Goal: Ask a question: Seek information or help from site administrators or community

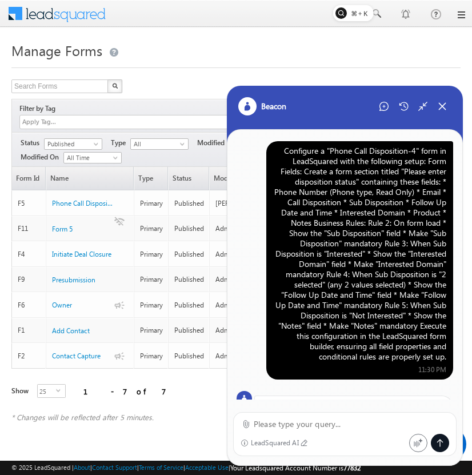
scroll to position [470, 0]
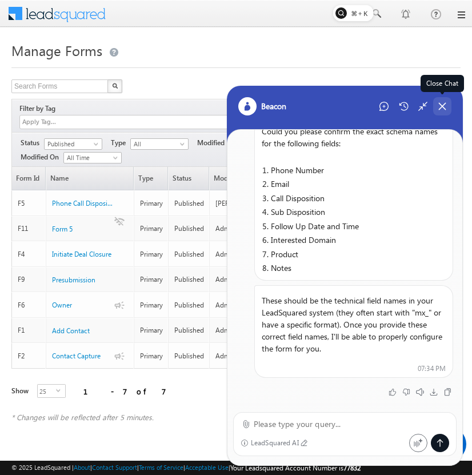
click at [443, 108] on icon at bounding box center [442, 106] width 10 height 10
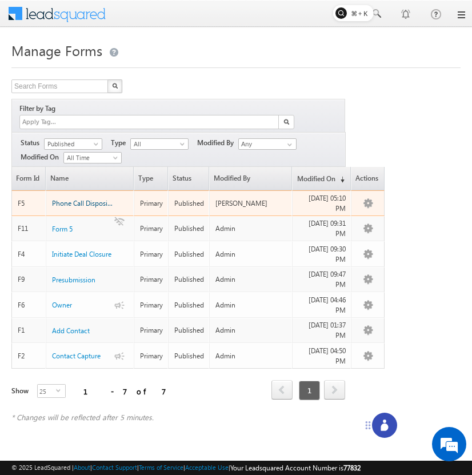
click at [98, 199] on span "Phone Call Disposition" at bounding box center [85, 203] width 67 height 9
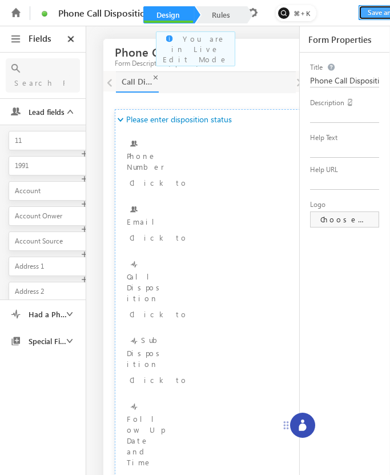
click at [376, 14] on button "Save and Exit" at bounding box center [388, 12] width 58 height 15
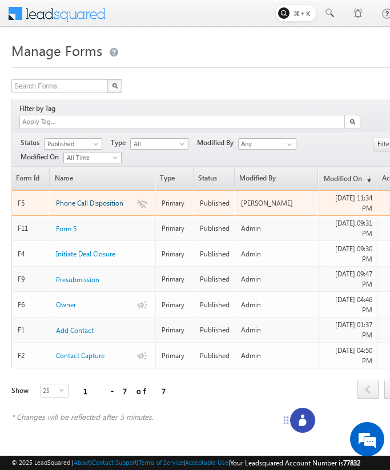
click at [112, 199] on span "Phone Call Disposition" at bounding box center [89, 203] width 67 height 9
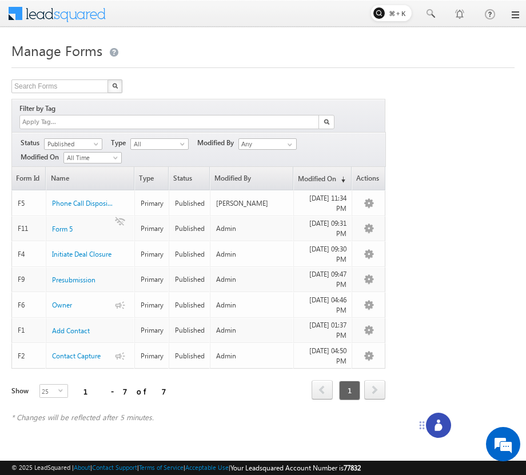
click at [430, 422] on div at bounding box center [438, 424] width 25 height 25
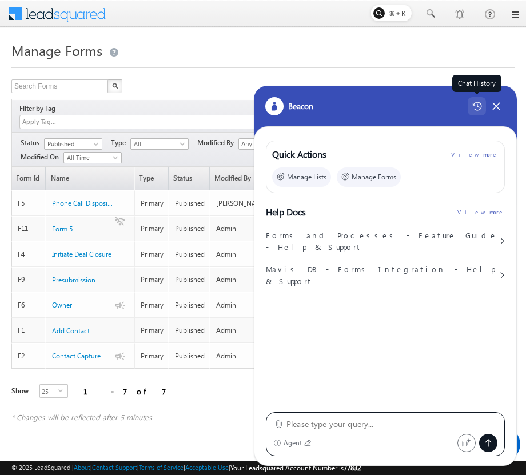
click at [477, 103] on icon at bounding box center [477, 106] width 10 height 9
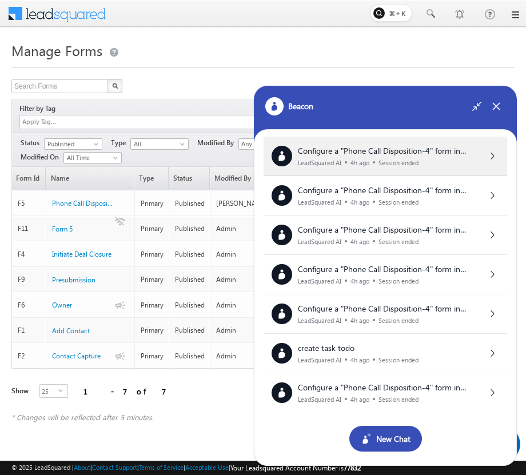
click at [438, 148] on span "Configure a "Phone Call Disposition-4" form in LeadSquared with the following s…" at bounding box center [389, 241] width 182 height 193
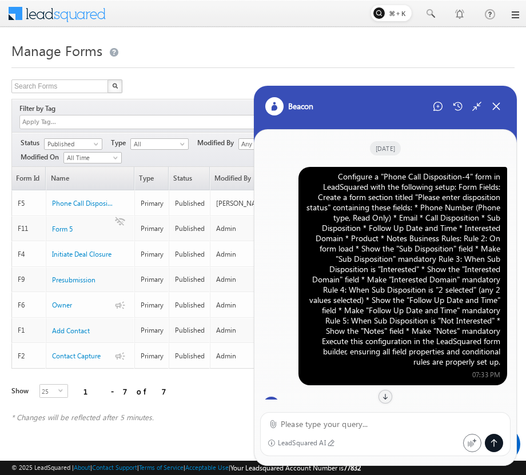
click at [411, 264] on div "Configure a "Phone Call Disposition-4" form in LeadSquared with the following s…" at bounding box center [402, 268] width 195 height 195
click at [440, 112] on div "Start New Chat" at bounding box center [437, 106] width 18 height 18
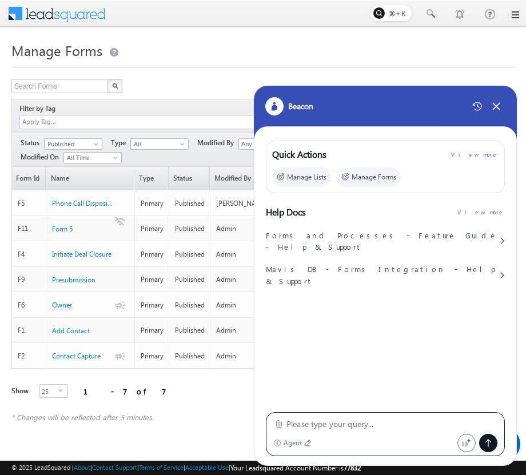
type textarea "Configure a "Phone Call Disposition-4" form in LeadSquared with the following s…"
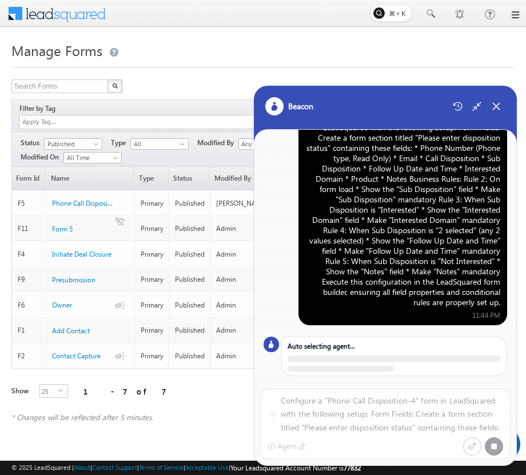
scroll to position [36, 0]
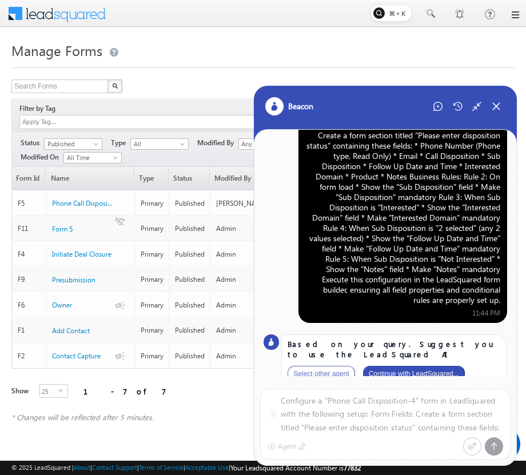
click at [436, 366] on button "Continue with LeadSquared..." at bounding box center [414, 374] width 102 height 16
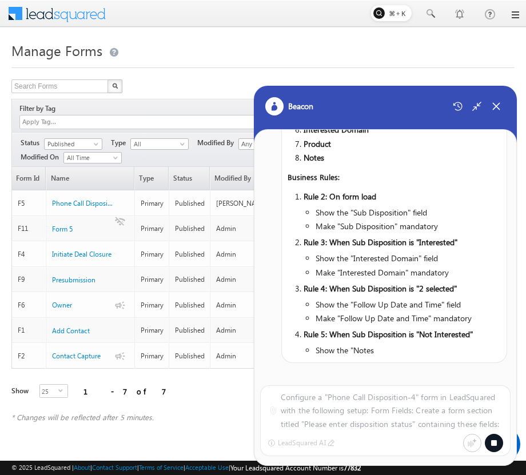
scroll to position [0, 0]
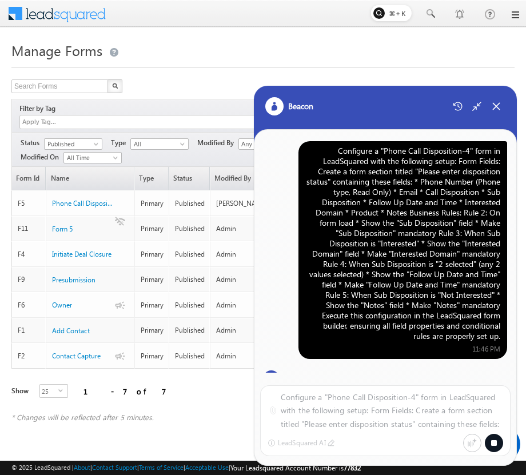
click at [420, 257] on div "Configure a "Phone Call Disposition-4" form in LeadSquared with the following s…" at bounding box center [402, 243] width 195 height 195
click at [365, 329] on div "Configure a "Phone Call Disposition-4" form in LeadSquared with the following s…" at bounding box center [402, 243] width 195 height 195
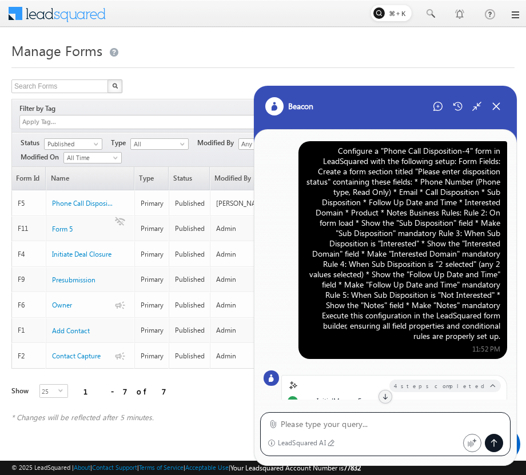
click at [439, 275] on div "Configure a "Phone Call Disposition-4" form in LeadSquared with the following s…" at bounding box center [402, 243] width 195 height 195
click at [398, 273] on div "Configure a "Phone Call Disposition-4" form in LeadSquared with the following s…" at bounding box center [402, 243] width 195 height 195
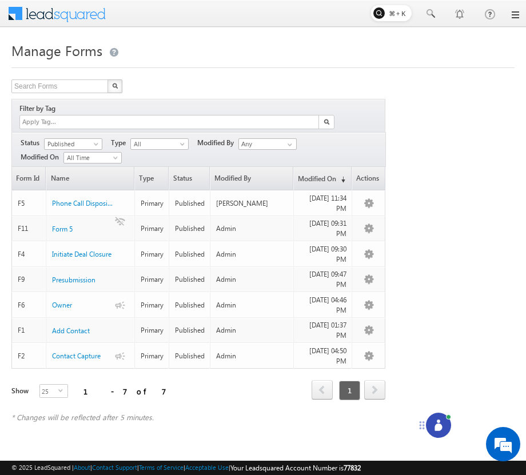
click at [438, 420] on circle at bounding box center [437, 420] width 3 height 3
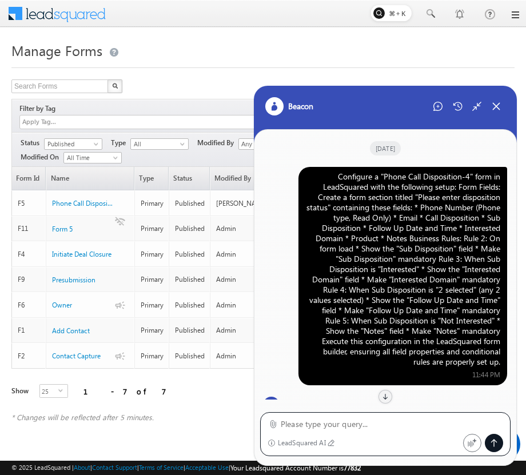
scroll to position [815, 0]
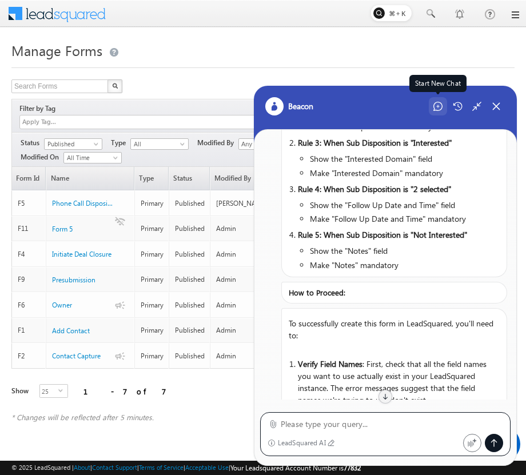
click at [435, 108] on icon at bounding box center [437, 106] width 9 height 9
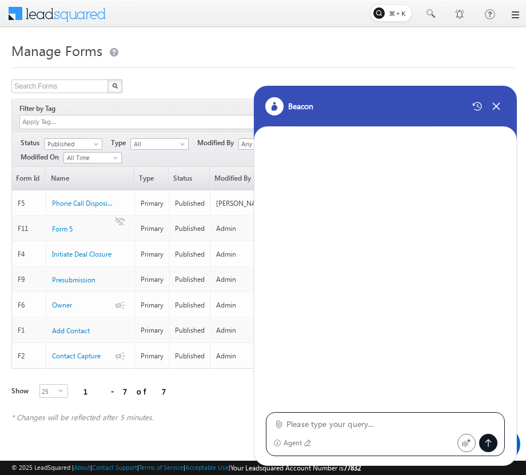
type textarea "Configure a "Phone Call Disposition-4" form in LeadSquared with the following s…"
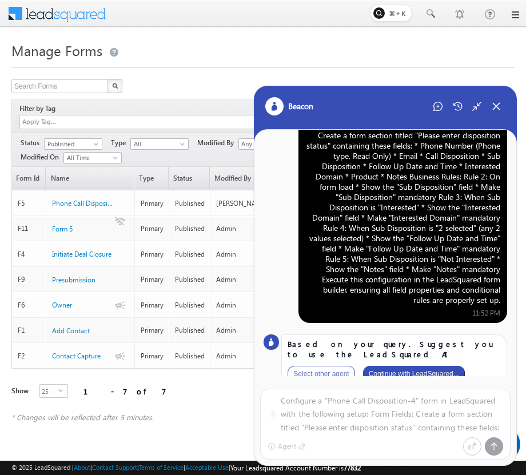
scroll to position [0, 0]
click at [433, 366] on button "Continue with LeadSquared..." at bounding box center [414, 374] width 102 height 16
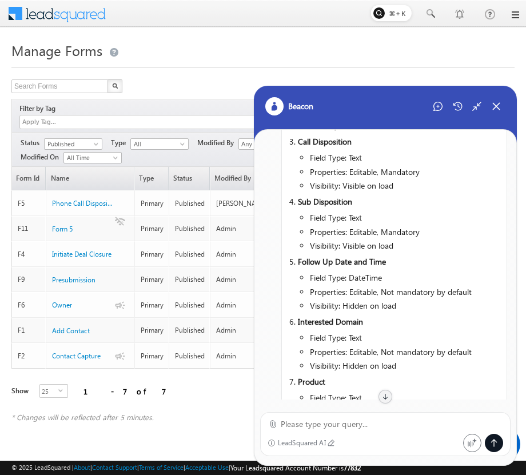
scroll to position [706, 0]
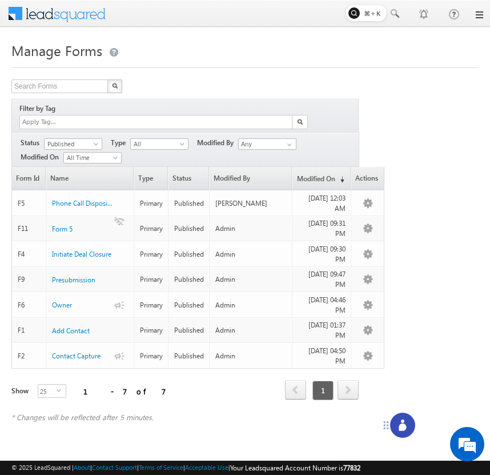
click at [401, 423] on icon at bounding box center [402, 426] width 7 height 7
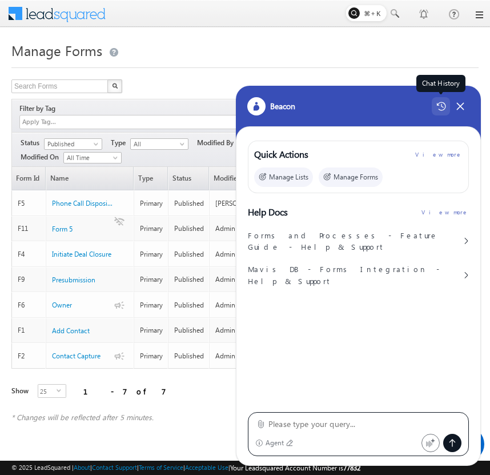
click at [442, 111] on div "Chat History" at bounding box center [441, 106] width 18 height 18
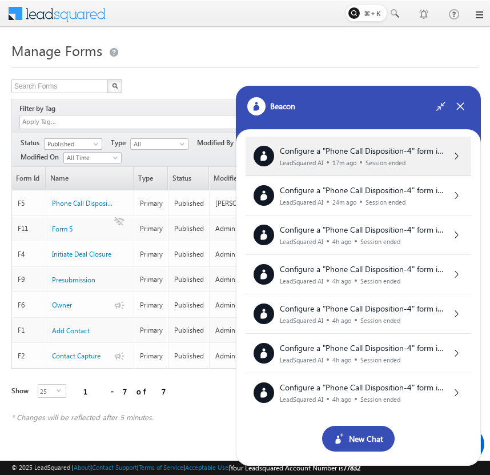
click at [400, 159] on div "Session ended" at bounding box center [386, 162] width 40 height 7
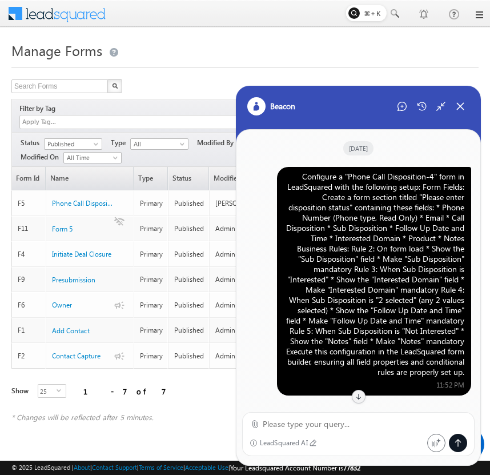
click at [390, 232] on div "Configure a "Phone Call Disposition-4" form in LeadSquared with the following s…" at bounding box center [374, 274] width 181 height 206
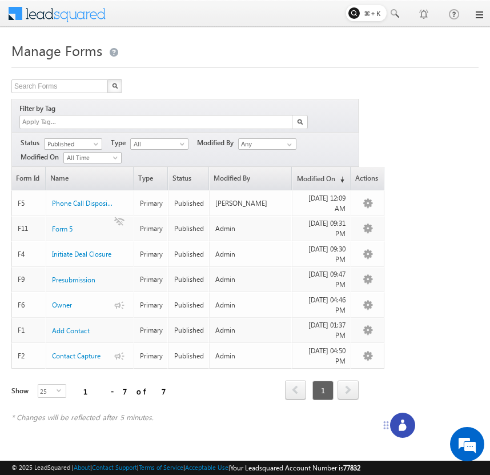
click at [402, 425] on icon at bounding box center [402, 426] width 7 height 7
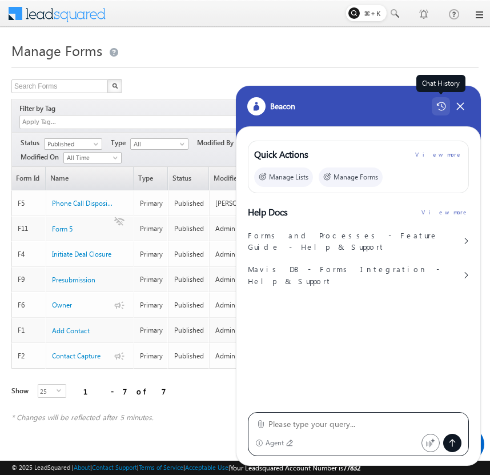
click at [438, 106] on icon at bounding box center [441, 106] width 10 height 9
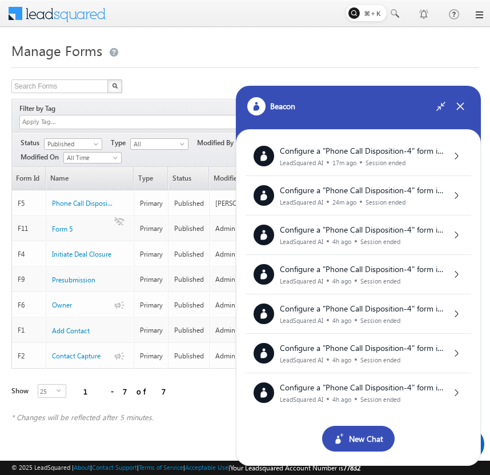
click at [353, 437] on div "New Chat" at bounding box center [358, 439] width 73 height 26
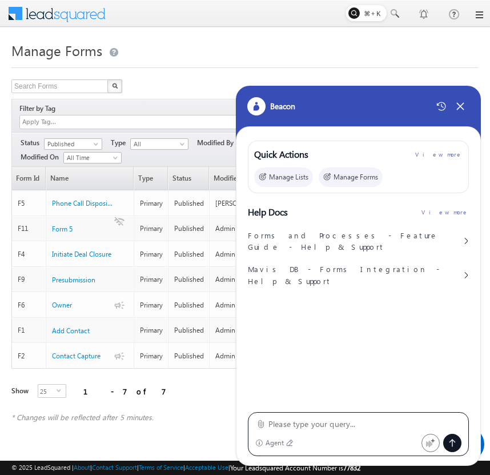
click at [352, 425] on textarea at bounding box center [364, 424] width 193 height 14
type textarea "Configure a "Phone Call Disposition-4" form in LeadSquared with the following s…"
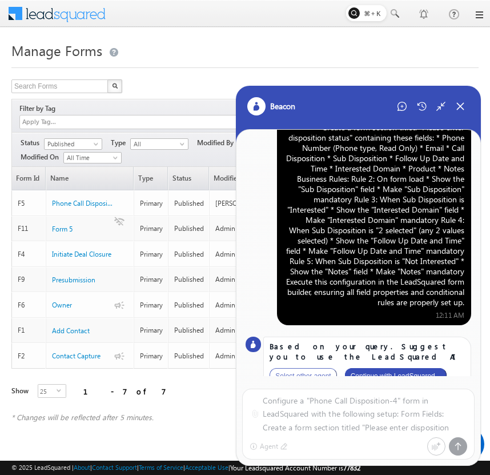
scroll to position [57, 0]
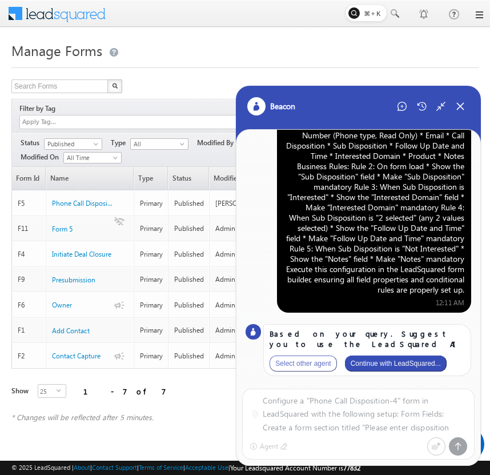
click at [402, 360] on button "Continue with LeadSquared..." at bounding box center [396, 363] width 102 height 16
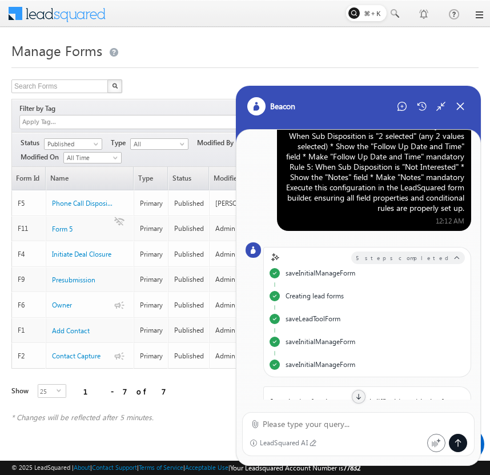
scroll to position [0, 0]
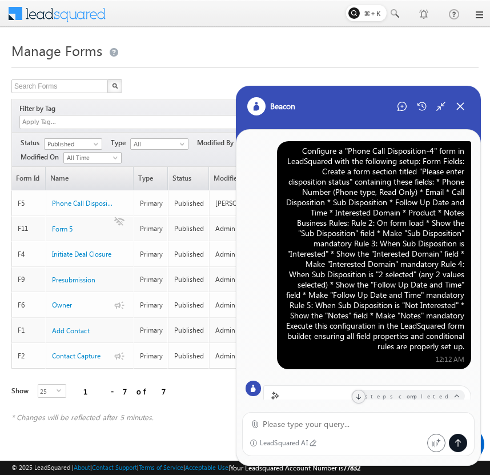
click at [398, 187] on div "Configure a "Phone Call Disposition-4" form in LeadSquared with the following s…" at bounding box center [374, 249] width 181 height 206
click at [406, 107] on icon at bounding box center [402, 106] width 9 height 9
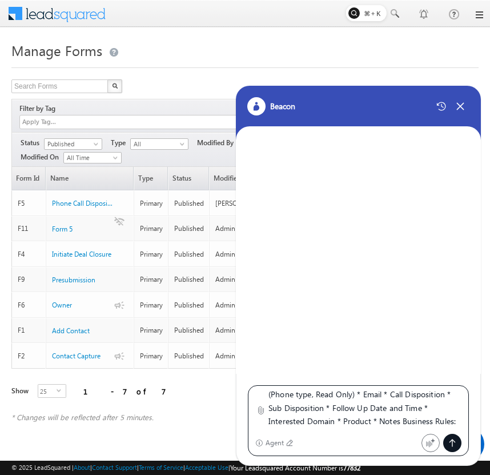
scroll to position [59, 0]
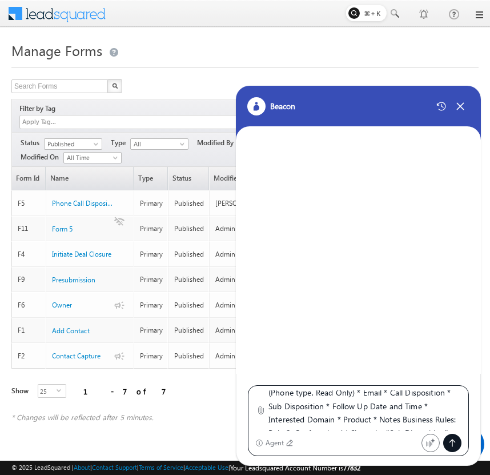
click at [354, 395] on textarea "Configure a "Phone Call Disposition-4" form in LeadSquared with the following s…" at bounding box center [364, 410] width 193 height 41
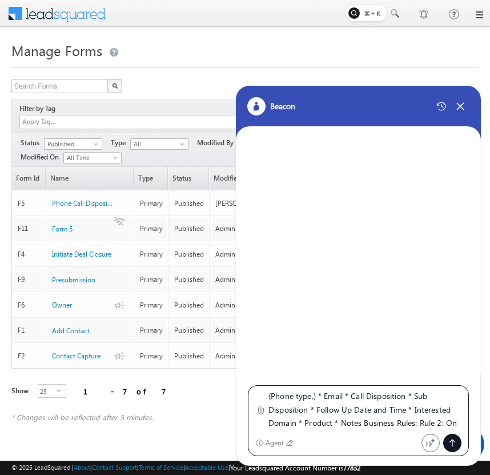
type textarea "Configure a "Phone Call Disposition-4" form in LeadSquared with the following s…"
click at [454, 444] on icon at bounding box center [452, 442] width 9 height 9
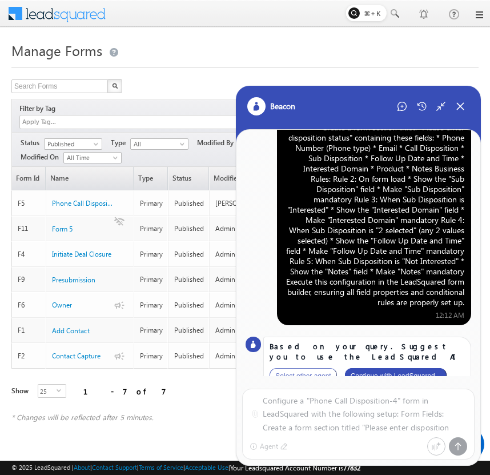
scroll to position [57, 0]
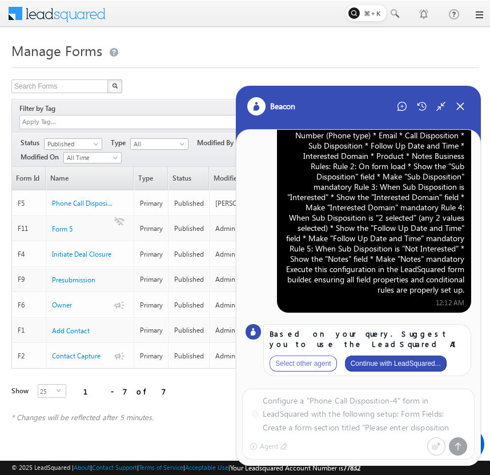
click at [429, 358] on button "Continue with LeadSquared..." at bounding box center [396, 363] width 102 height 16
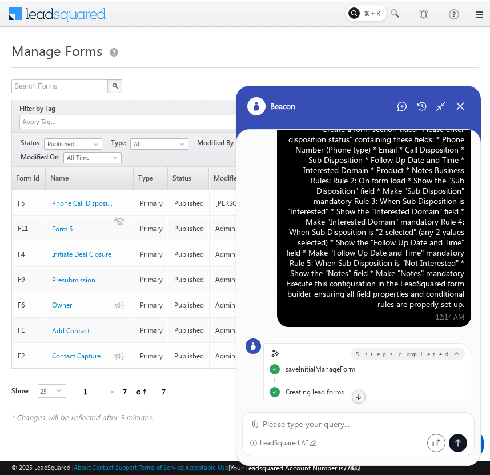
scroll to position [0, 0]
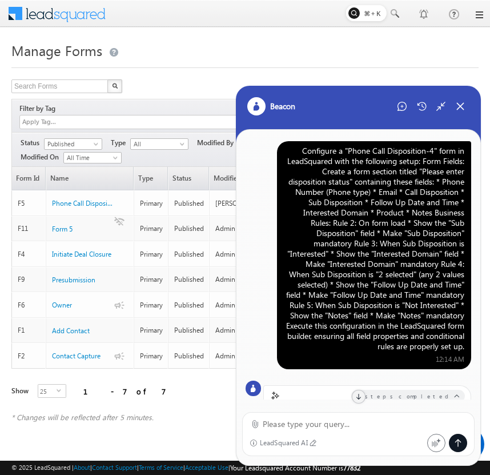
click at [379, 224] on div "Configure a "Phone Call Disposition-4" form in LeadSquared with the following s…" at bounding box center [374, 249] width 181 height 206
click at [403, 107] on icon at bounding box center [402, 106] width 9 height 9
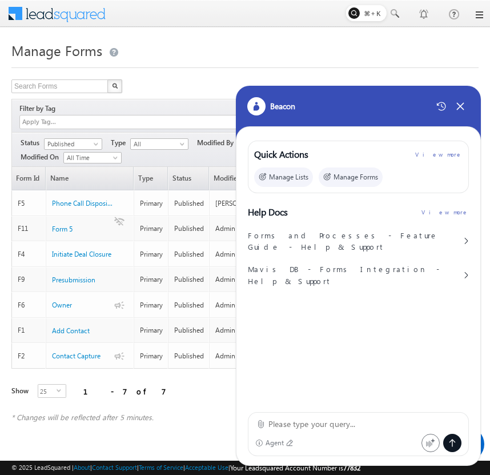
click at [311, 430] on textarea at bounding box center [364, 424] width 193 height 14
paste textarea "Configure a "Phone Call Disposition-4" form in LeadSquared with the following s…"
type textarea "Configure a "Phone Call Disposition-4" form in LeadSquared with the following s…"
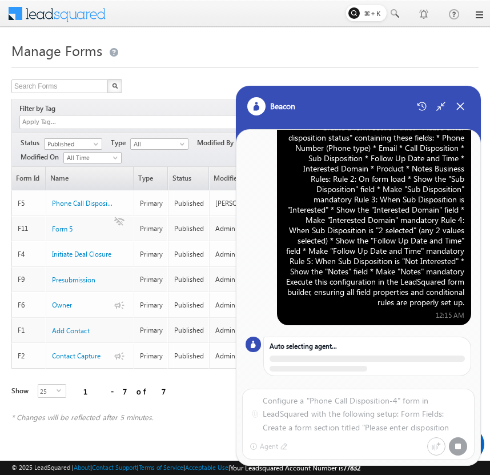
scroll to position [57, 0]
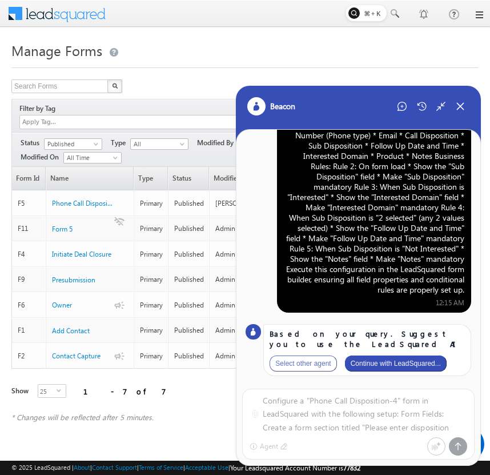
click at [427, 356] on button "Continue with LeadSquared..." at bounding box center [396, 363] width 102 height 16
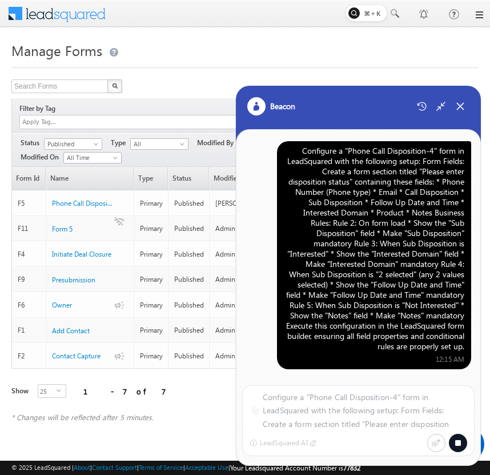
scroll to position [14, 0]
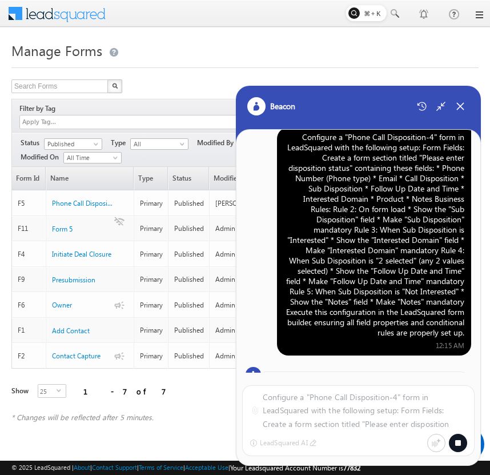
click at [414, 223] on div "Configure a "Phone Call Disposition-4" form in LeadSquared with the following s…" at bounding box center [374, 235] width 181 height 206
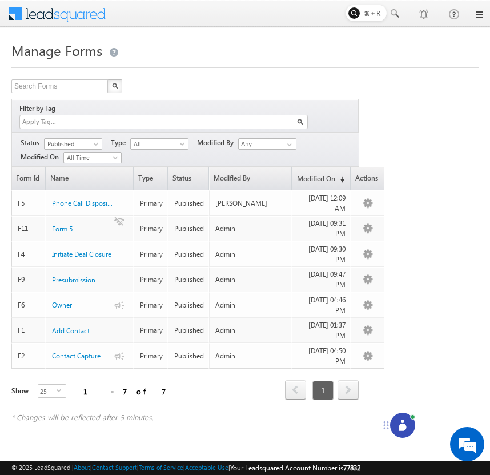
click at [403, 420] on circle at bounding box center [402, 420] width 3 height 3
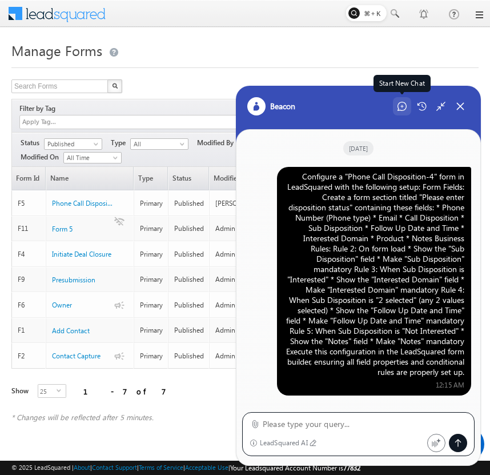
click at [403, 106] on icon at bounding box center [402, 106] width 9 height 9
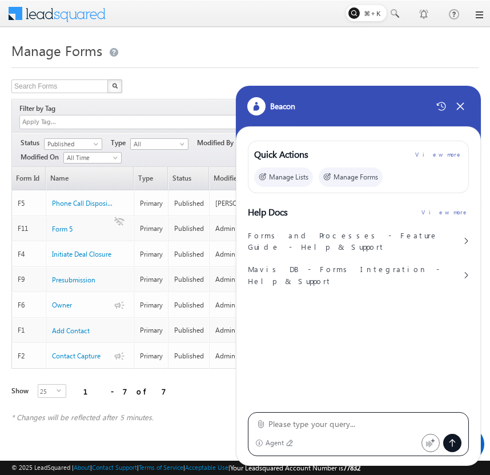
type textarea "Configure a "Phone Call Disposition-4" form in LeadSquared with the following s…"
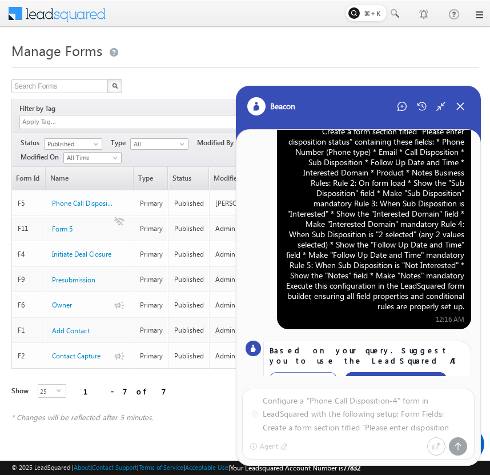
scroll to position [57, 0]
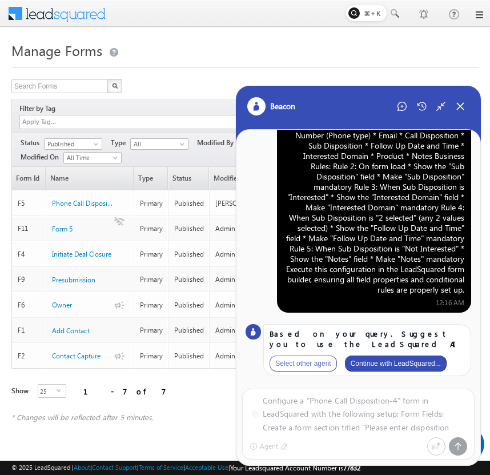
click at [404, 363] on button "Continue with LeadSquared..." at bounding box center [396, 363] width 102 height 16
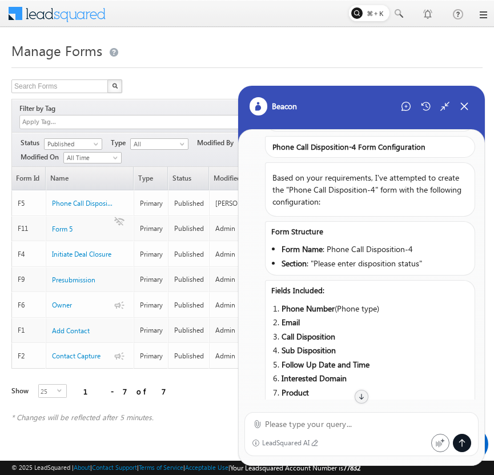
scroll to position [0, 0]
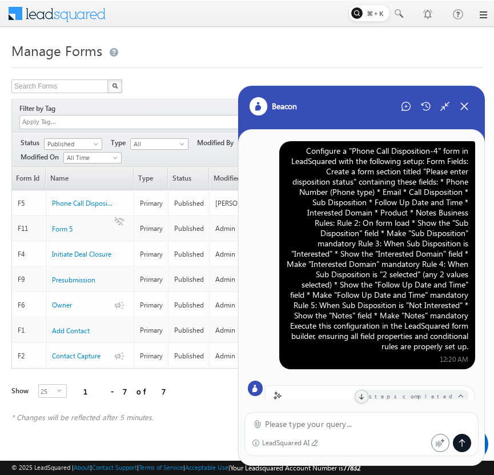
click at [374, 216] on div "Configure a "Phone Call Disposition-4" form in LeadSquared with the following s…" at bounding box center [377, 249] width 182 height 206
click at [387, 282] on div "Configure a "Phone Call Disposition-4" form in LeadSquared with the following s…" at bounding box center [377, 249] width 182 height 206
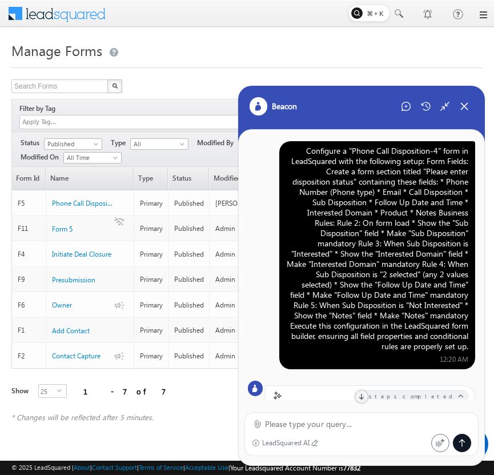
click at [387, 282] on div "Configure a "Phone Call Disposition-4" form in LeadSquared with the following s…" at bounding box center [377, 249] width 182 height 206
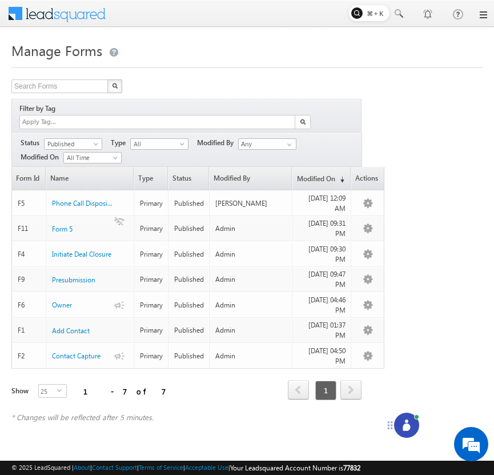
click at [404, 428] on icon at bounding box center [406, 426] width 7 height 7
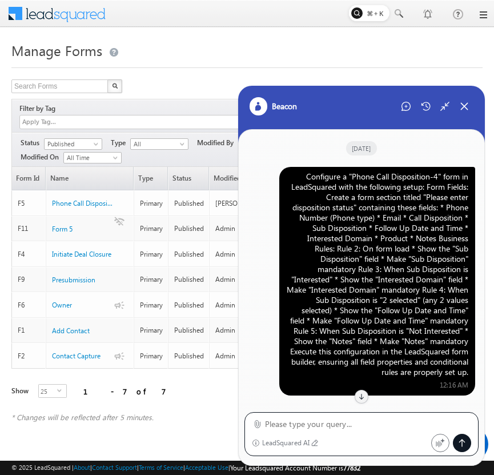
scroll to position [821, 0]
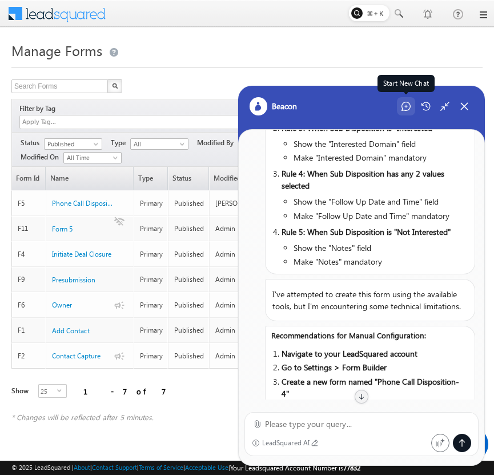
click at [406, 106] on icon at bounding box center [405, 106] width 3 height 3
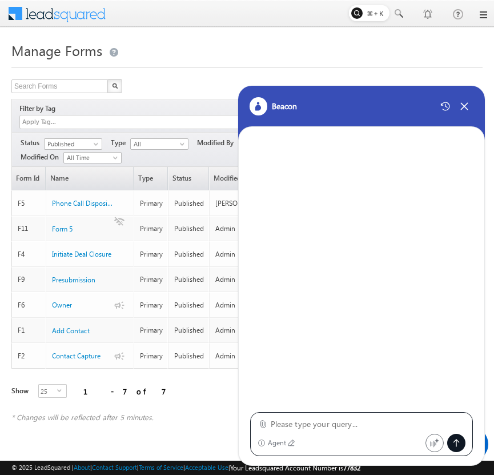
type textarea "Configure a "Phone Call Disposition-4" form in LeadSquared with the following s…"
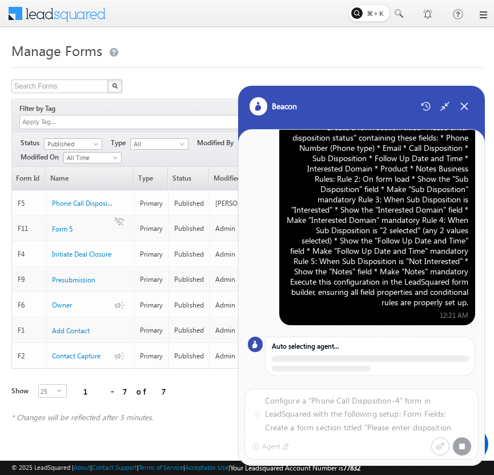
scroll to position [57, 0]
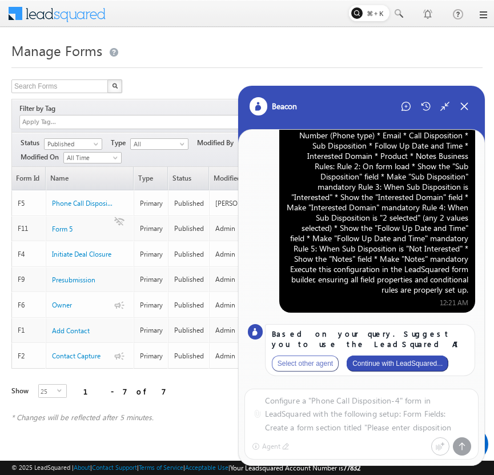
click at [386, 369] on button "Continue with LeadSquared..." at bounding box center [398, 363] width 102 height 16
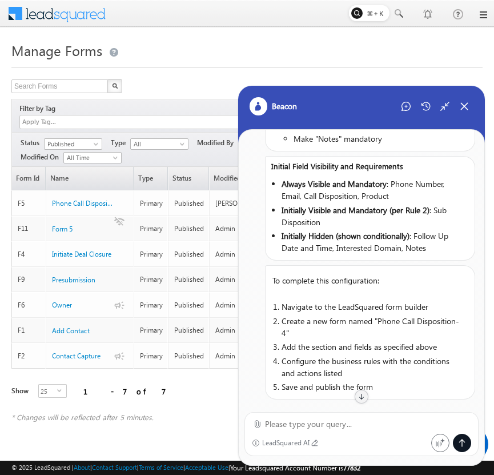
scroll to position [1206, 0]
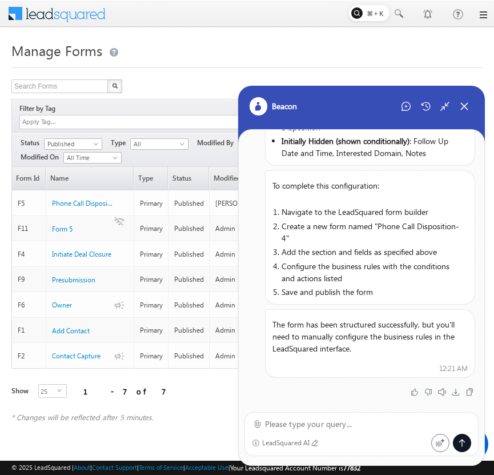
click at [340, 427] on textarea at bounding box center [368, 424] width 207 height 14
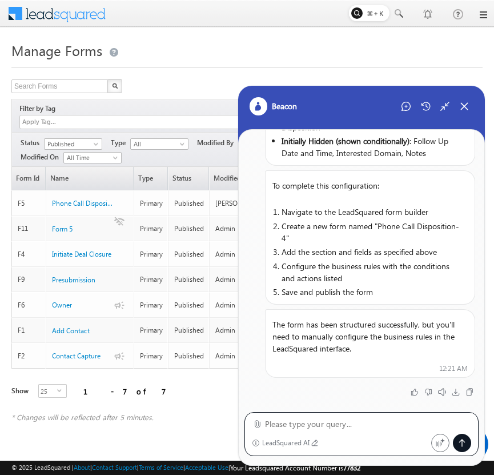
paste textarea "Configure a "Phone Call Disposition-4" form in LeadSquared with the following s…"
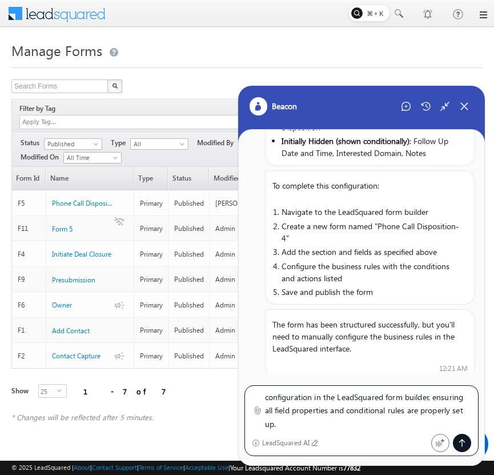
scroll to position [0, 0]
click at [400, 394] on textarea "Configure a "Phone Call Disposition-4" form in LeadSquared with the following s…" at bounding box center [368, 410] width 207 height 41
type textarea "Configure a "Phone Call Disposition-5" form in LeadSquared with the following s…"
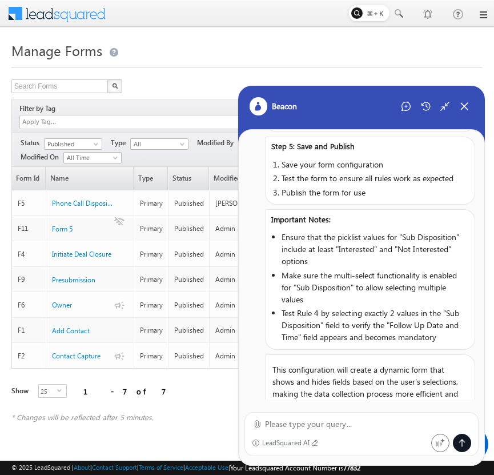
scroll to position [2828, 0]
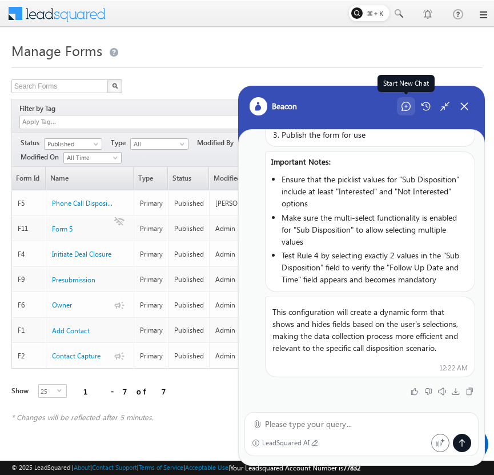
click at [409, 109] on icon at bounding box center [406, 106] width 9 height 9
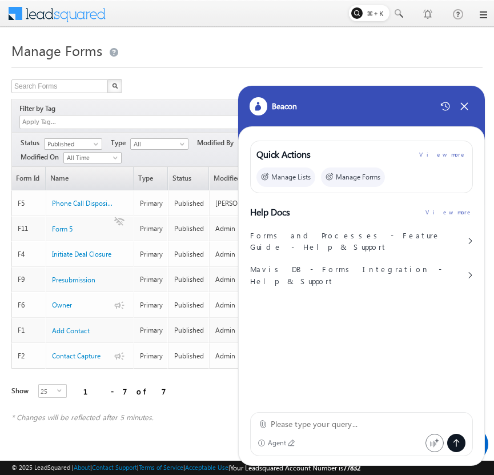
click at [336, 430] on textarea at bounding box center [368, 424] width 195 height 14
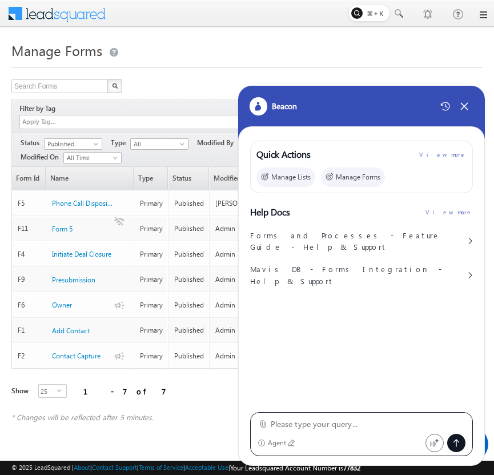
paste textarea "Configure a "Phone Call Disposition-4" form in LeadSquared with the following s…"
type textarea "Configure a "Phone Call Disposition-4" form in LeadSquared with the following s…"
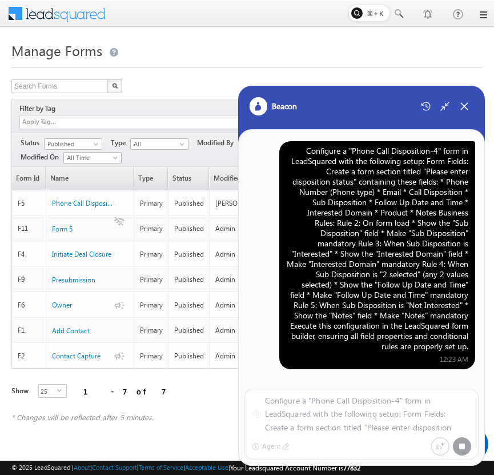
scroll to position [57, 0]
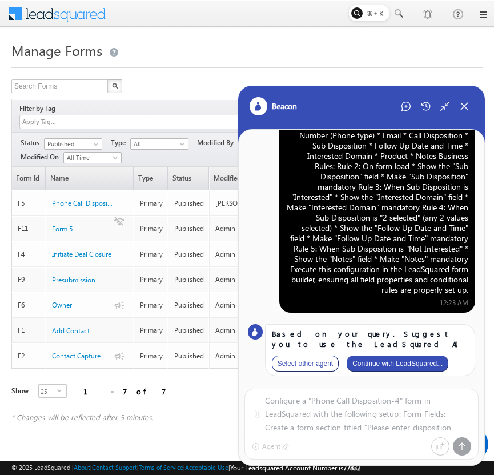
click at [336, 362] on button "Select other agent" at bounding box center [305, 363] width 67 height 16
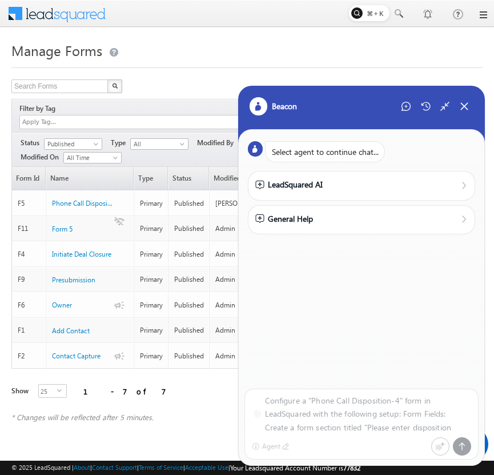
scroll to position [0, 0]
click at [359, 224] on div "General Help" at bounding box center [361, 218] width 213 height 13
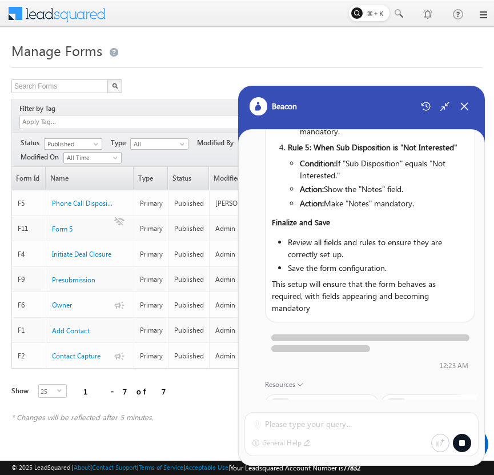
scroll to position [839, 0]
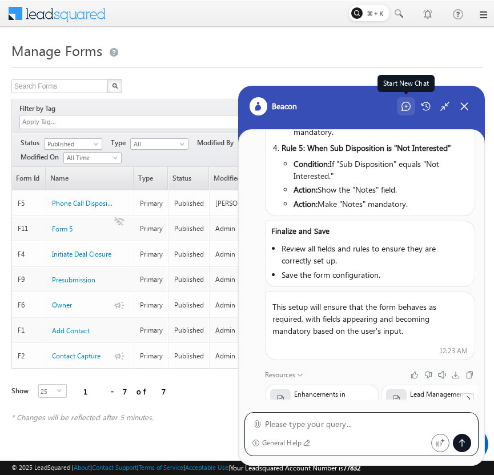
click at [406, 106] on icon at bounding box center [405, 106] width 3 height 3
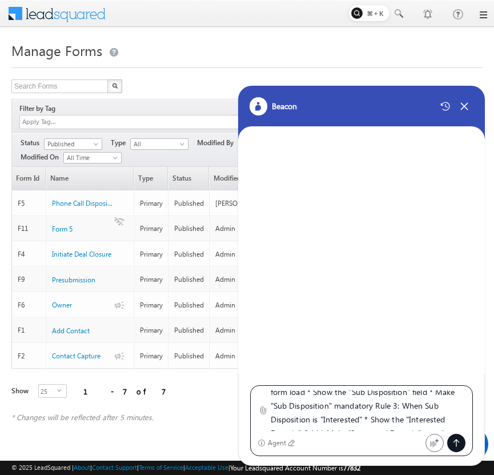
scroll to position [0, 0]
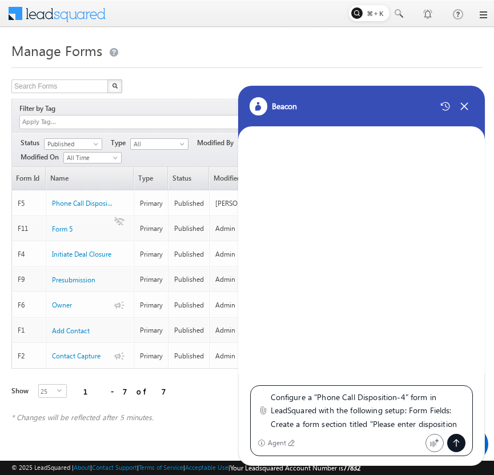
click at [407, 399] on textarea "Configure a "Phone Call Disposition-4" form in LeadSquared with the following s…" at bounding box center [368, 410] width 195 height 41
type textarea "Configure a "Phone Call Disposition-5" form in LeadSquared with the following s…"
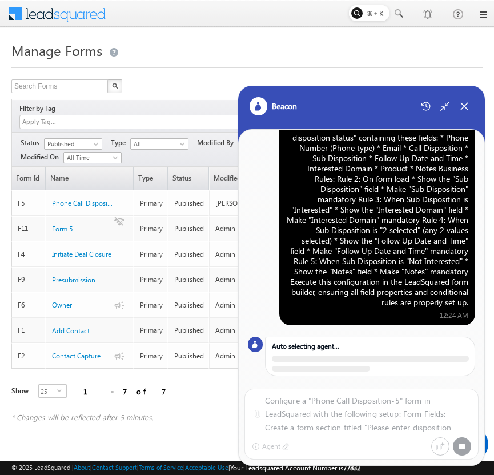
scroll to position [57, 0]
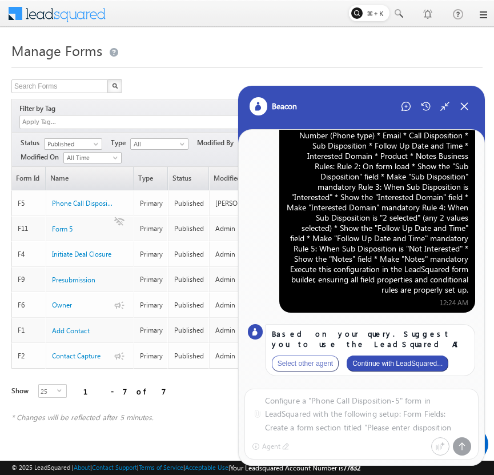
click at [402, 366] on button "Continue with LeadSquared..." at bounding box center [398, 363] width 102 height 16
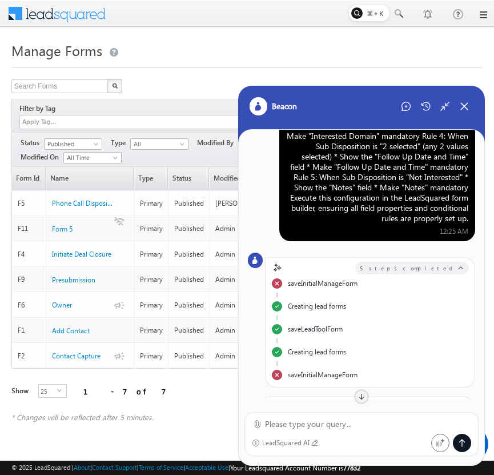
scroll to position [129, 0]
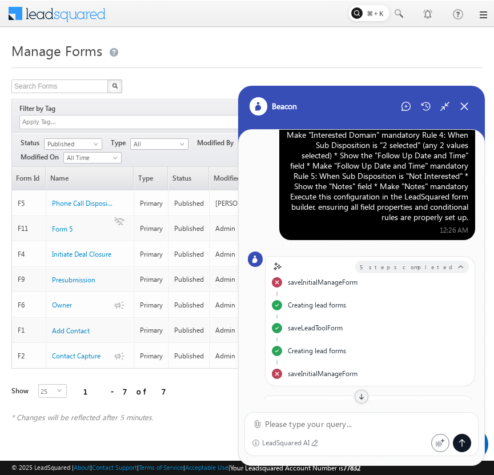
click at [391, 173] on div "Configure a "Phone Call Disposition-5" form in LeadSquared with the following s…" at bounding box center [377, 120] width 182 height 206
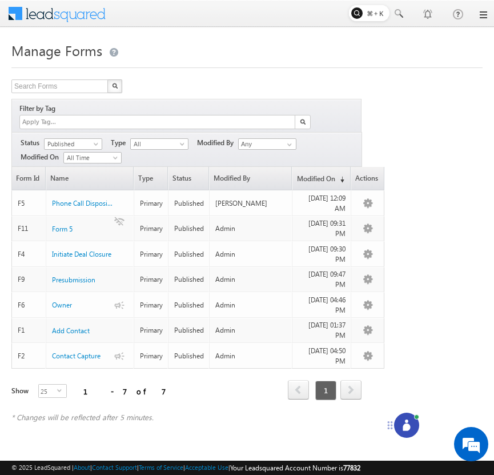
click at [410, 428] on icon at bounding box center [406, 426] width 7 height 7
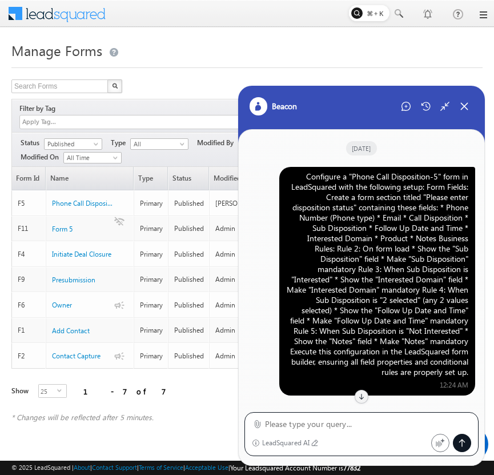
scroll to position [1385, 0]
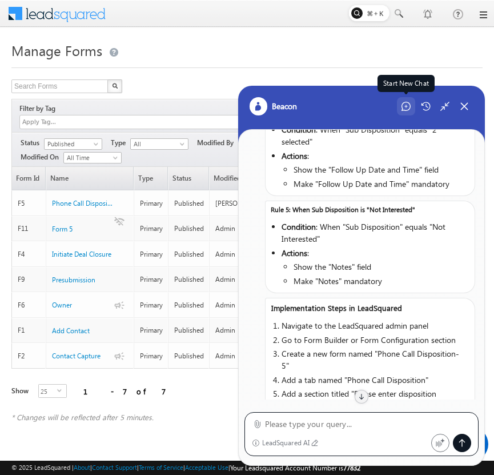
click at [407, 112] on div "Start New Chat" at bounding box center [406, 106] width 18 height 18
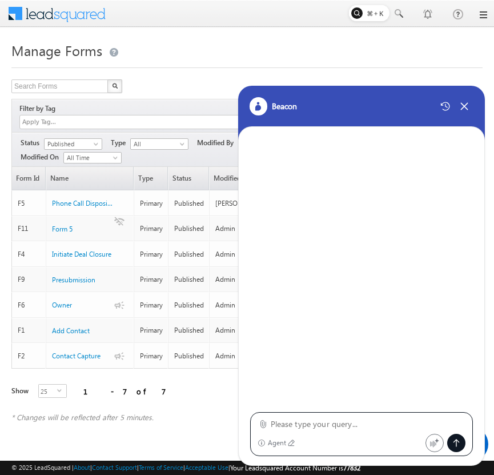
type textarea "Configure a "Phone Call Disposition-5" form in LeadSquared with the following s…"
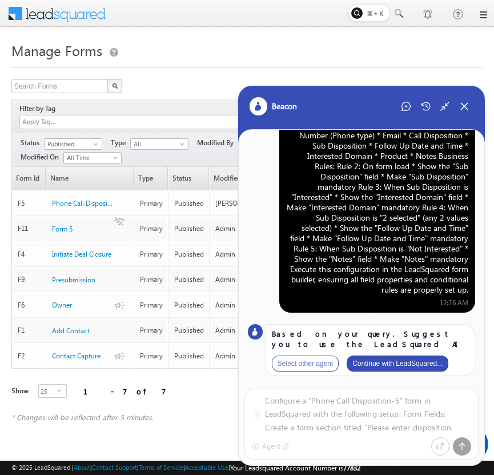
scroll to position [0, 0]
click at [398, 362] on button "Continue with LeadSquared..." at bounding box center [398, 363] width 102 height 16
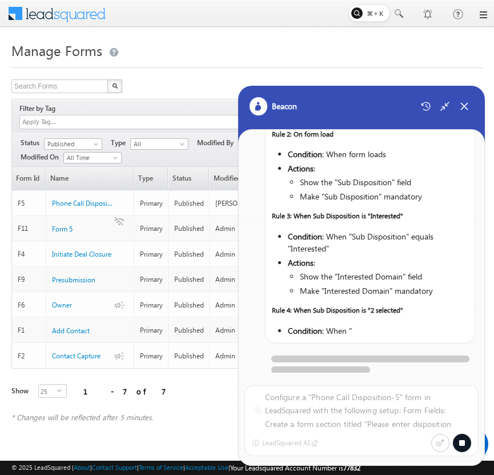
scroll to position [1080, 0]
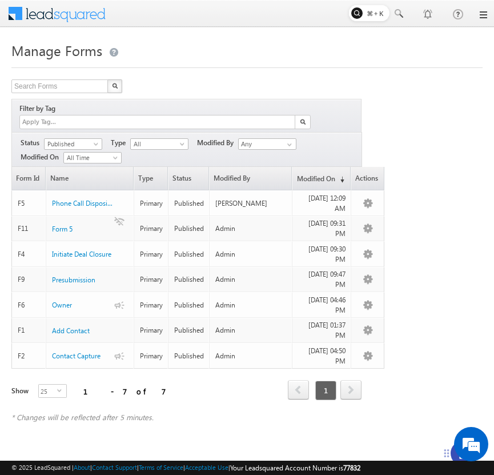
click at [87, 11] on span at bounding box center [64, 12] width 83 height 20
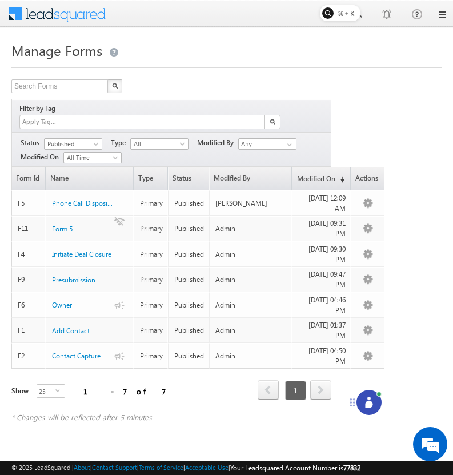
drag, startPoint x: 404, startPoint y: 451, endPoint x: 347, endPoint y: 393, distance: 81.6
click at [348, 398] on icon at bounding box center [352, 402] width 9 height 9
click at [364, 394] on icon at bounding box center [364, 396] width 7 height 7
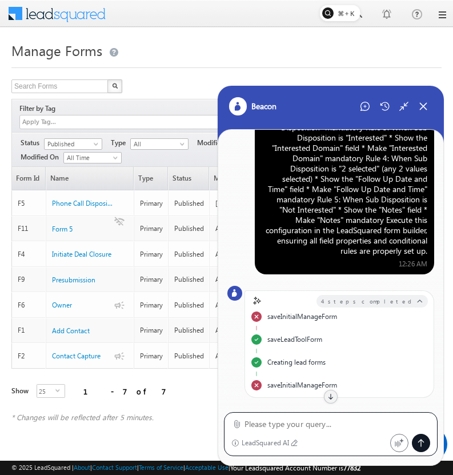
scroll to position [71, 0]
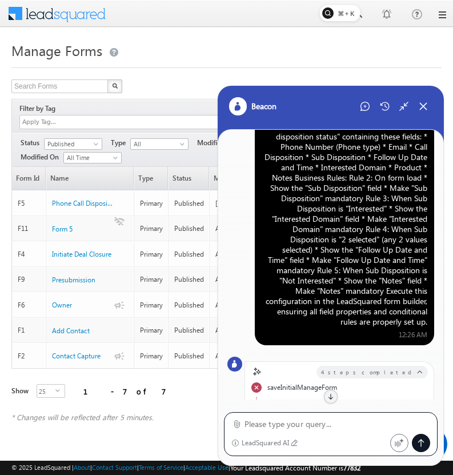
click at [362, 194] on div "Configure a "Phone Call Disposition-5" form in LeadSquared with the following s…" at bounding box center [345, 214] width 166 height 226
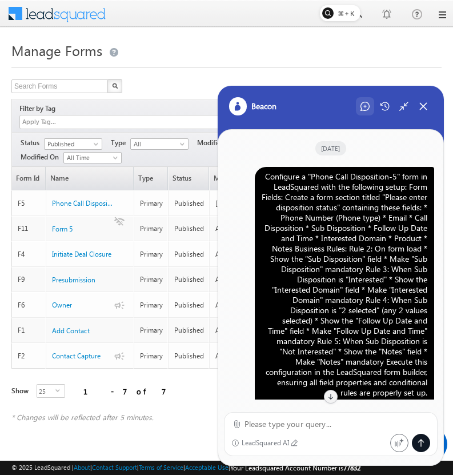
scroll to position [0, 0]
click at [363, 110] on icon at bounding box center [364, 106] width 9 height 9
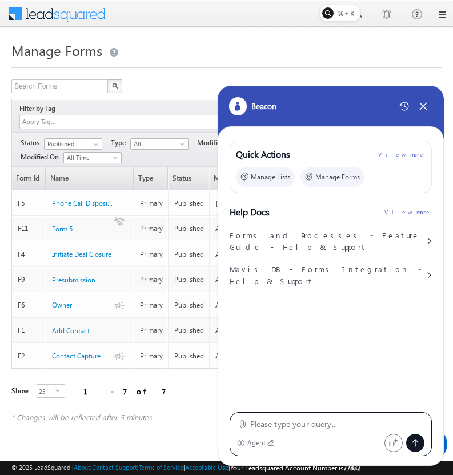
type textarea "Configure a "Phone Call Disposition-5" form in LeadSquared with the following s…"
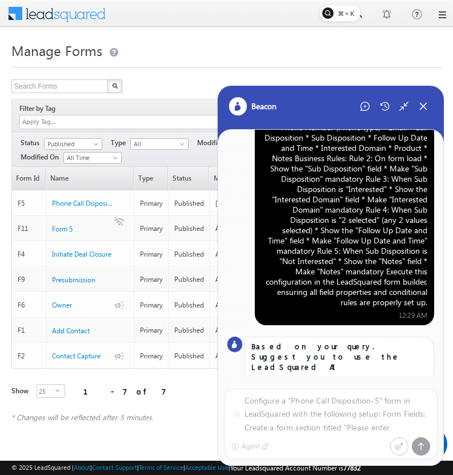
scroll to position [85, 0]
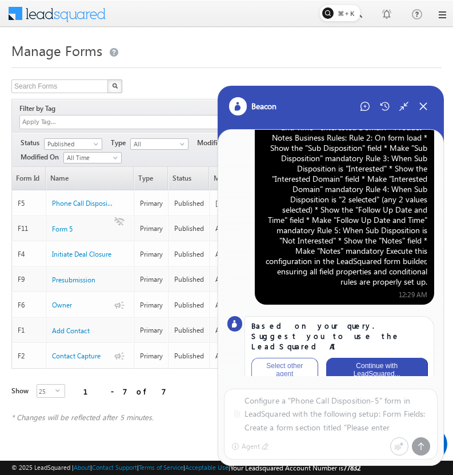
click at [379, 358] on button "Continue with LeadSquared..." at bounding box center [377, 370] width 102 height 24
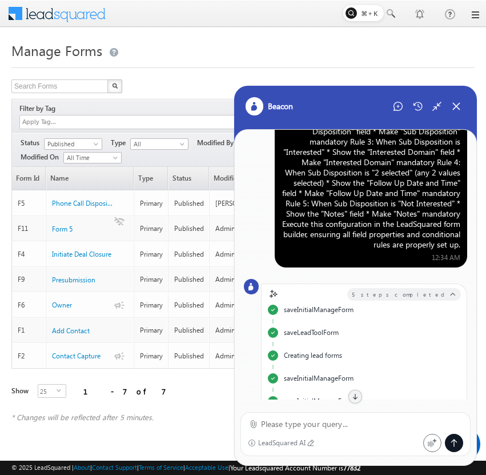
scroll to position [0, 0]
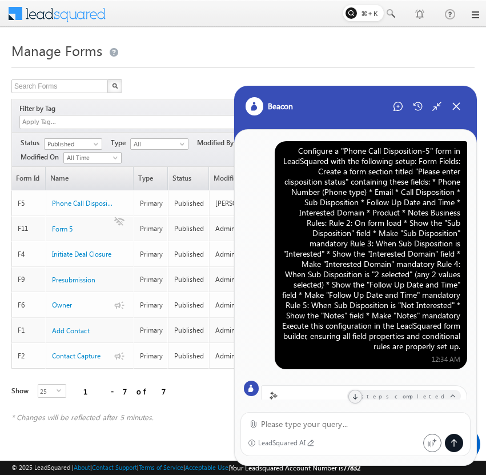
click at [379, 204] on div "Configure a "Phone Call Disposition-5" form in LeadSquared with the following s…" at bounding box center [371, 249] width 179 height 206
click at [385, 260] on div "Configure a "Phone Call Disposition-5" form in LeadSquared with the following s…" at bounding box center [371, 249] width 179 height 206
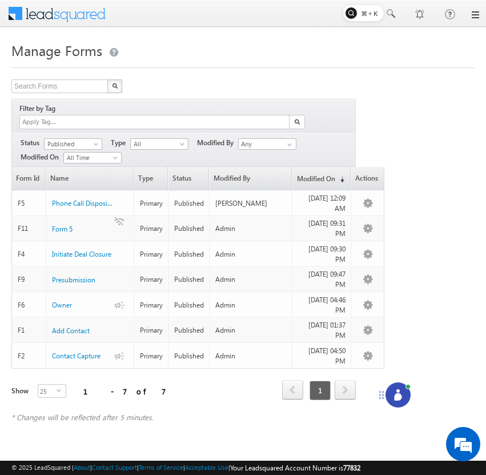
click at [396, 393] on icon at bounding box center [397, 394] width 11 height 11
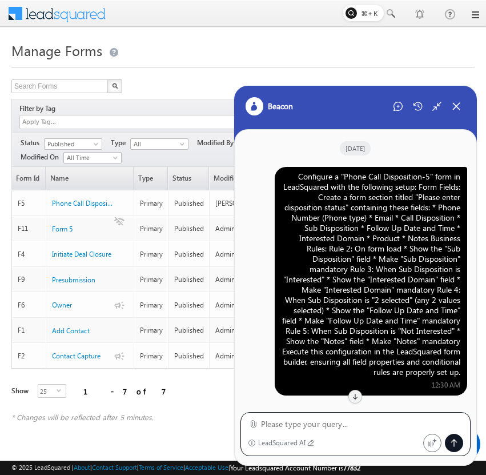
scroll to position [1284, 0]
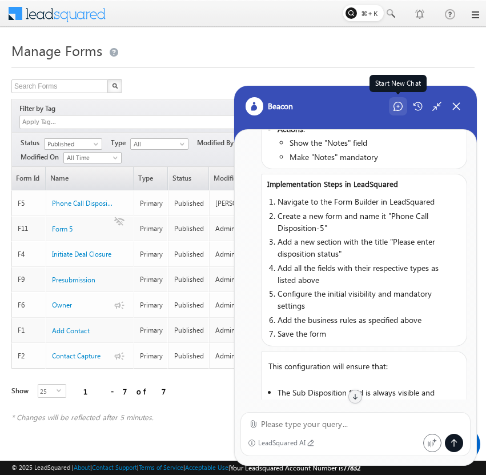
click at [400, 108] on icon at bounding box center [398, 106] width 9 height 9
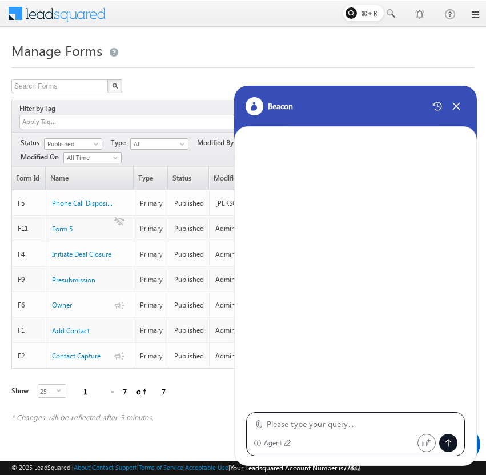
type textarea "Configure a "Phone Call Disposition-5" form in LeadSquared with the following s…"
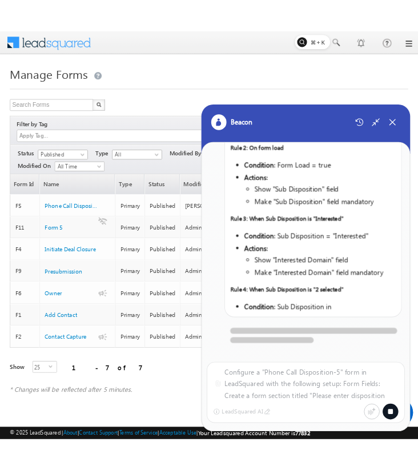
scroll to position [932, 0]
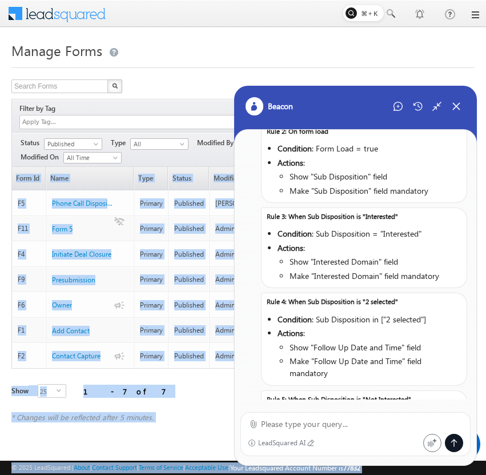
drag, startPoint x: 486, startPoint y: 171, endPoint x: 460, endPoint y: 169, distance: 25.2
click at [460, 169] on body "Menu [GEOGRAPHIC_DATA][PERSON_NAME] a@bea con.l i" at bounding box center [243, 231] width 486 height 462
click at [460, 173] on ul "Condition : Form Load = true Actions : Show "Sub Disposition" field Make "Sub D…" at bounding box center [364, 170] width 205 height 66
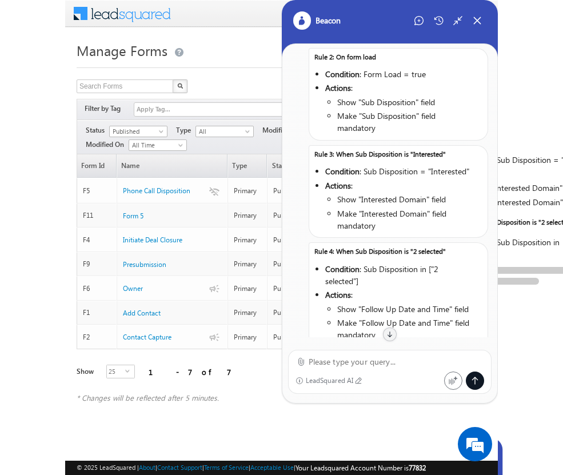
scroll to position [943, 0]
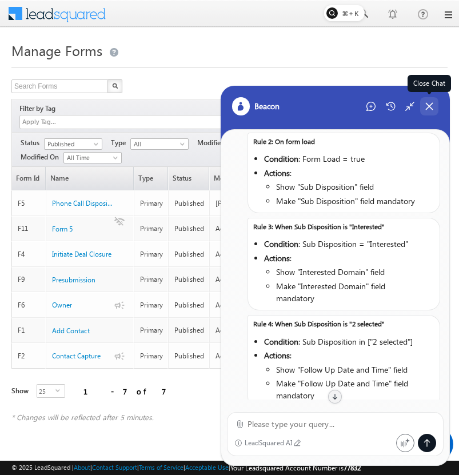
click at [432, 103] on icon at bounding box center [429, 106] width 6 height 6
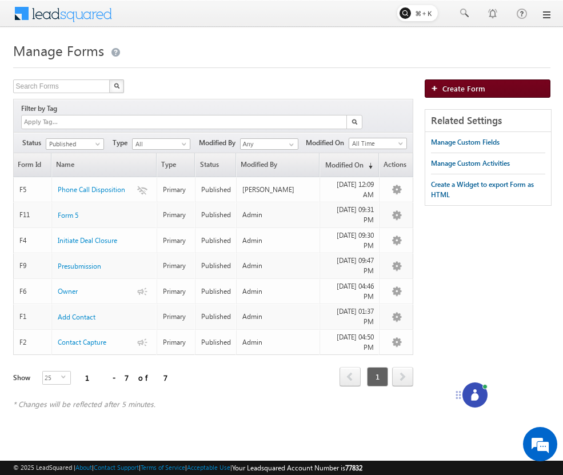
click at [466, 91] on span "Create Form" at bounding box center [463, 88] width 43 height 10
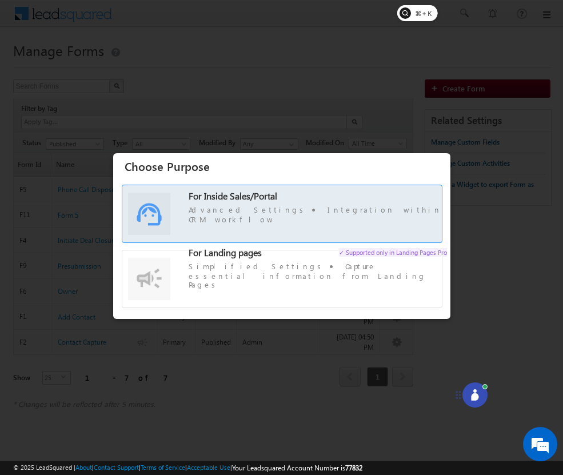
click at [337, 213] on span "For Inside Sales/Portal Advanced Settings Integration within CRM workflow" at bounding box center [318, 207] width 259 height 33
